Goal: Information Seeking & Learning: Understand process/instructions

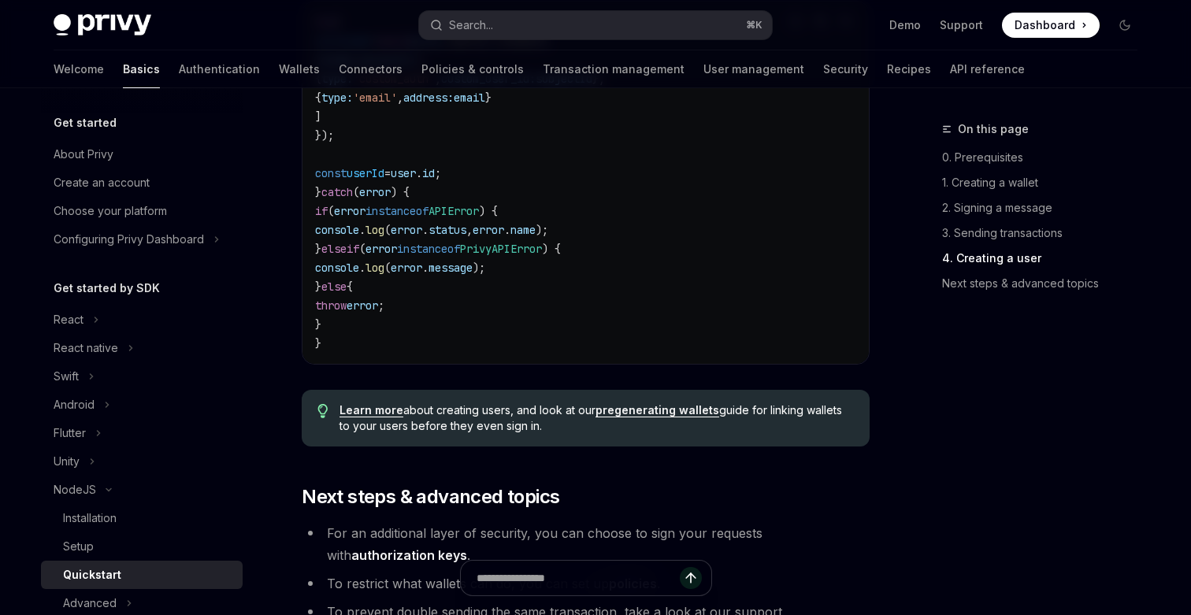
scroll to position [2991, 0]
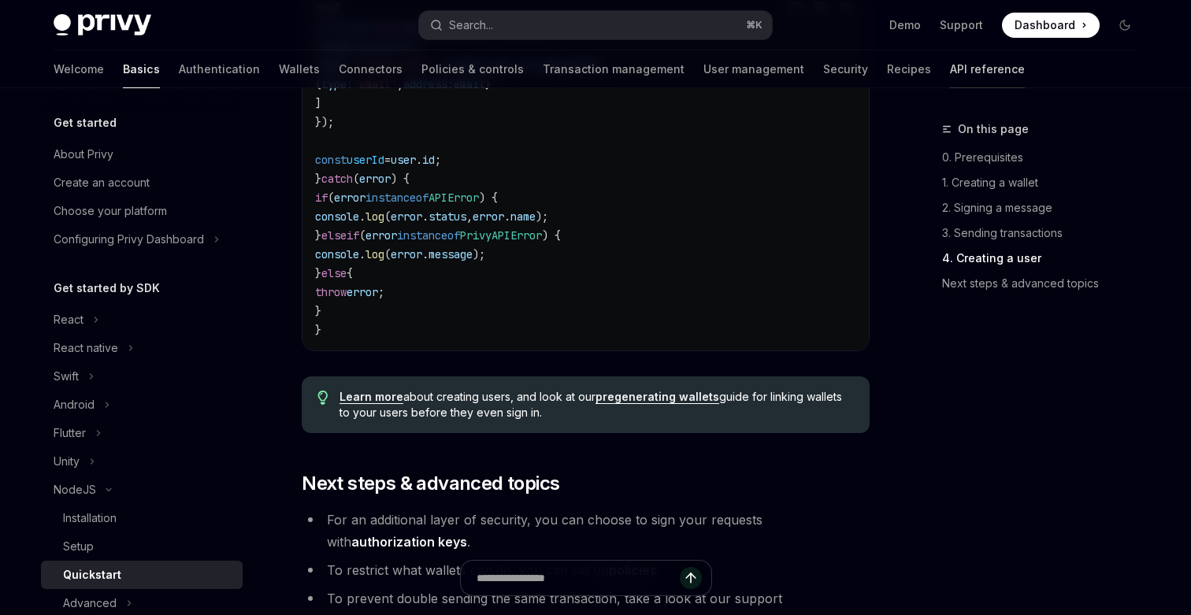
click at [950, 68] on link "API reference" at bounding box center [987, 69] width 75 height 38
type textarea "*"
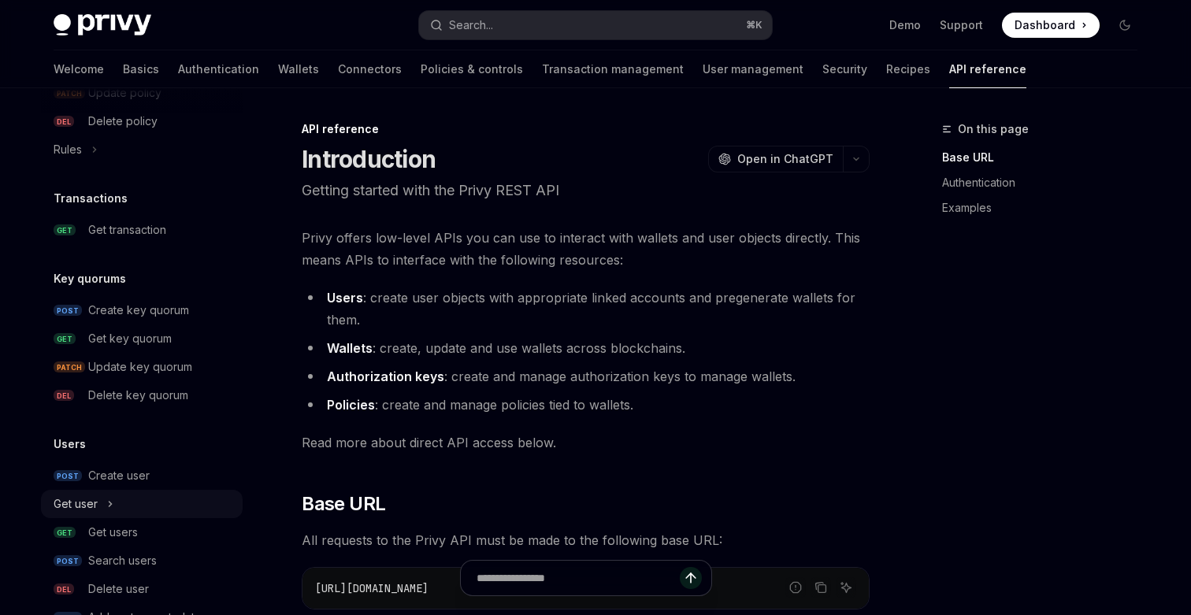
scroll to position [965, 0]
click at [134, 473] on div "Create user" at bounding box center [118, 474] width 61 height 19
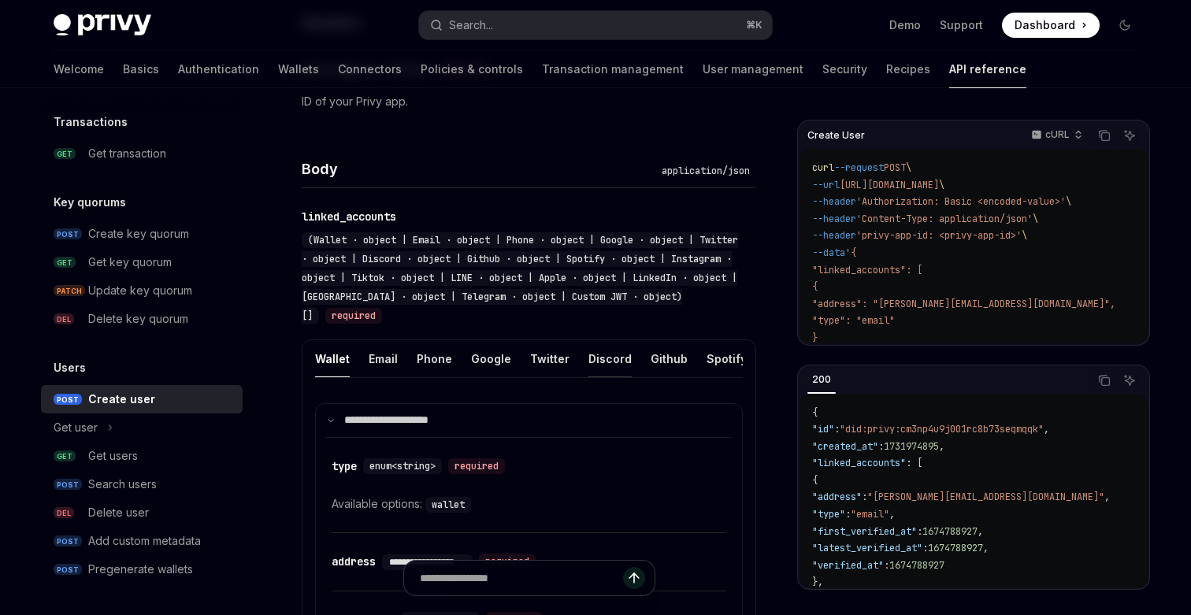
scroll to position [487, 0]
